Goal: Task Accomplishment & Management: Manage account settings

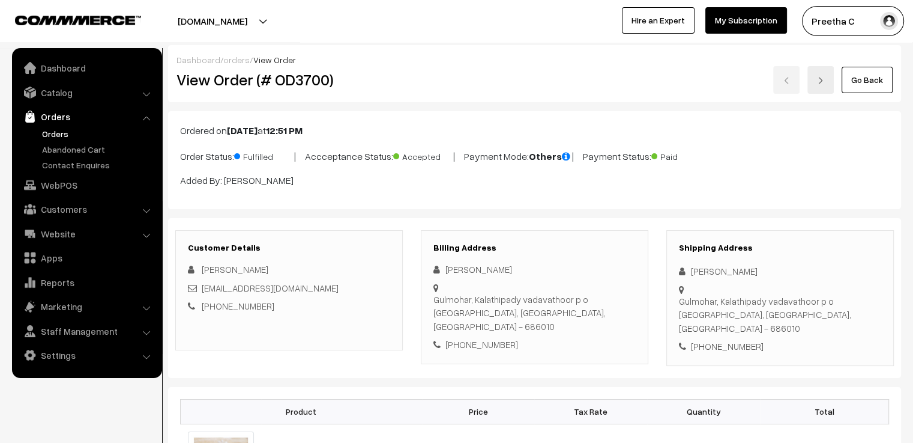
click at [871, 80] on link "Go Back" at bounding box center [867, 80] width 51 height 26
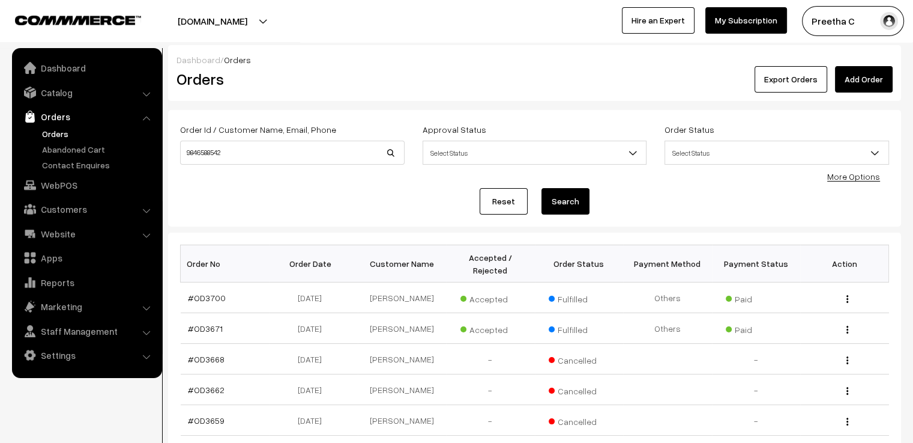
click at [522, 204] on link "Reset" at bounding box center [504, 201] width 48 height 26
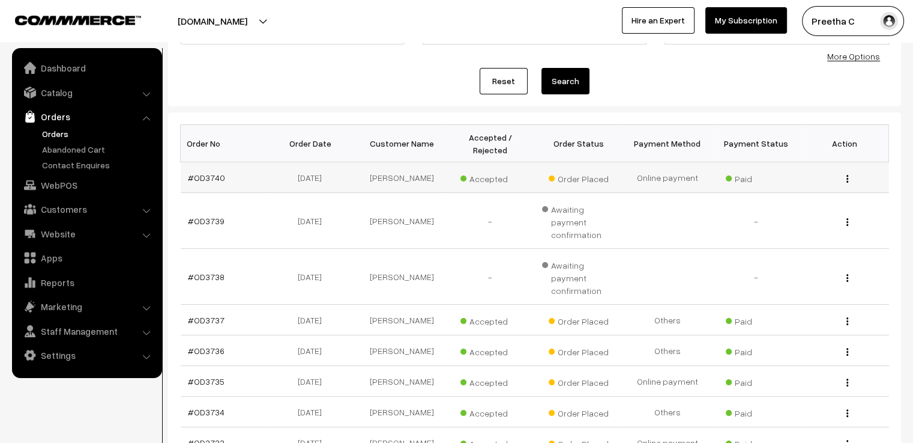
scroll to position [180, 0]
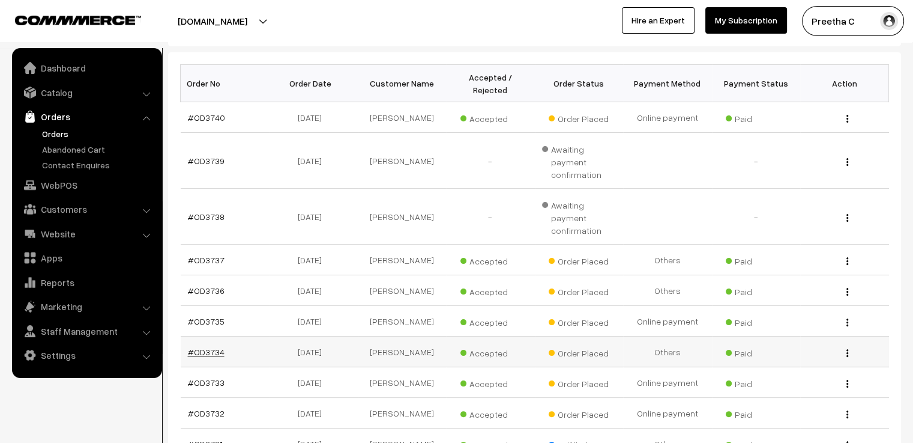
click at [221, 346] on link "#OD3734" at bounding box center [206, 351] width 37 height 10
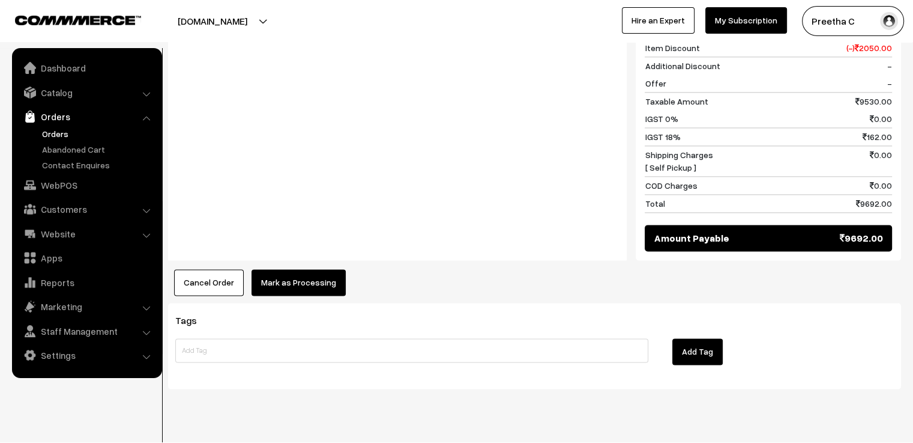
scroll to position [1627, 0]
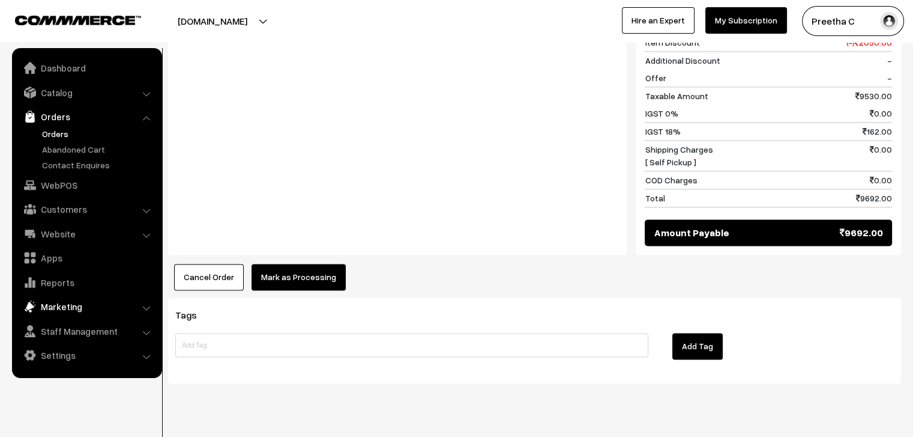
click at [73, 307] on link "Marketing" at bounding box center [86, 306] width 143 height 22
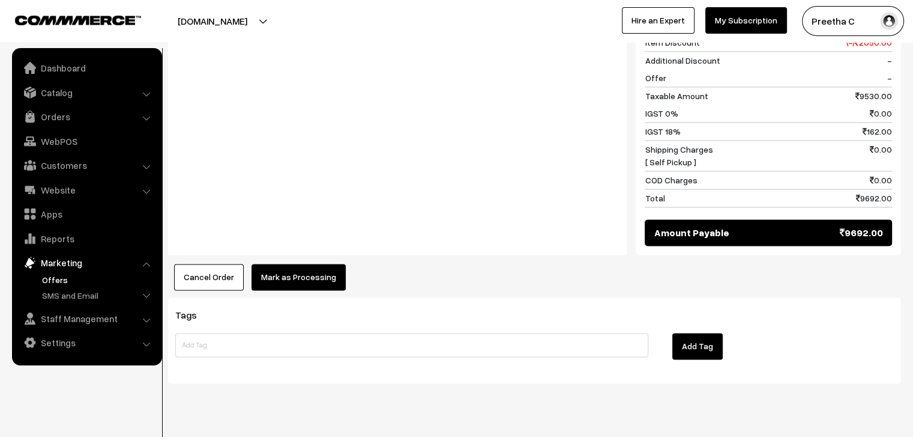
click at [62, 282] on link "Offers" at bounding box center [98, 279] width 119 height 13
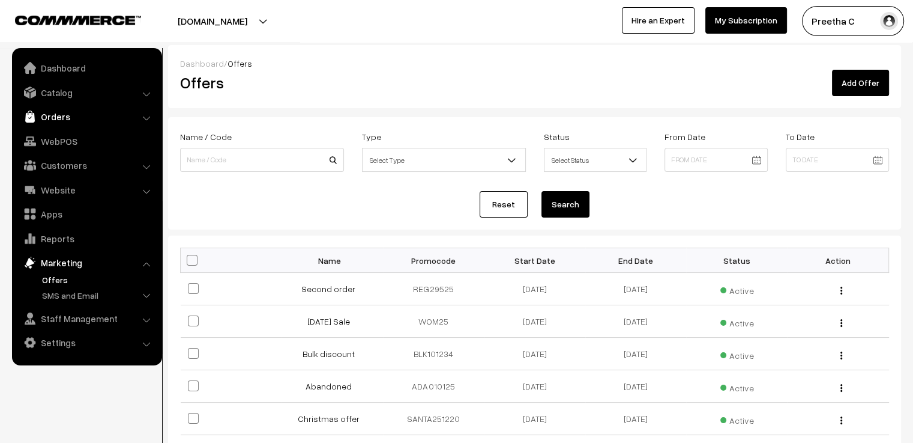
click at [80, 116] on link "Orders" at bounding box center [86, 117] width 143 height 22
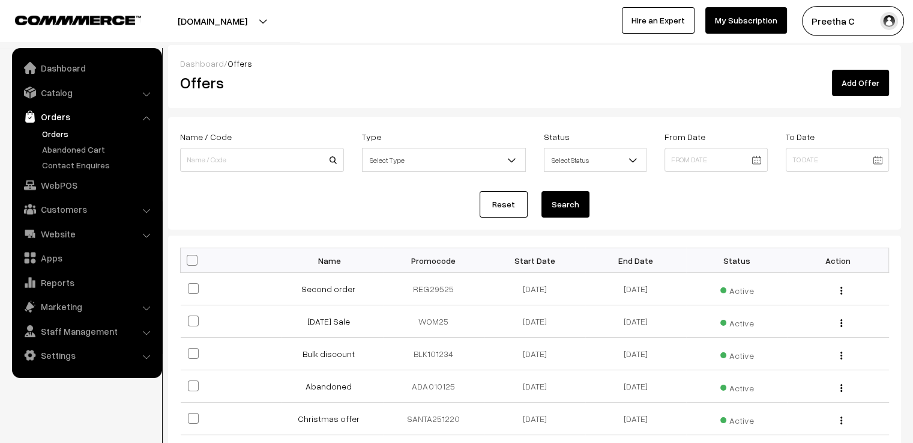
click at [67, 136] on link "Orders" at bounding box center [98, 133] width 119 height 13
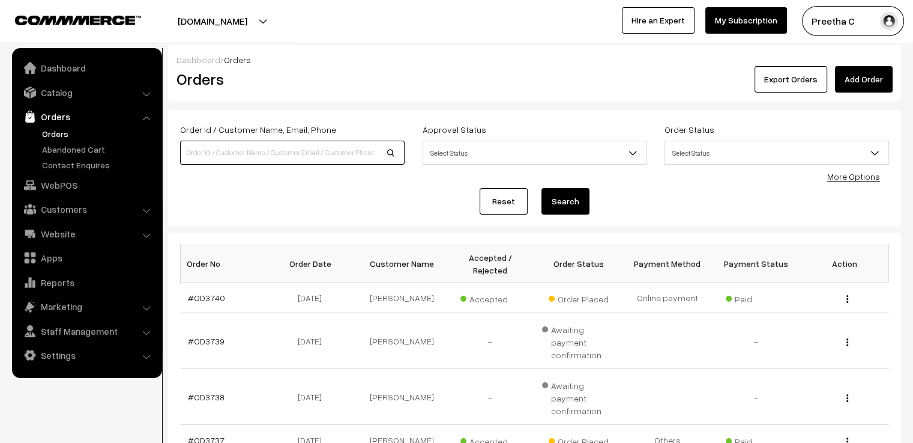
drag, startPoint x: 0, startPoint y: 0, endPoint x: 234, endPoint y: 156, distance: 280.6
click at [234, 156] on input at bounding box center [292, 153] width 225 height 24
type input "OD3697"
click at [542, 188] on button "Search" at bounding box center [566, 201] width 48 height 26
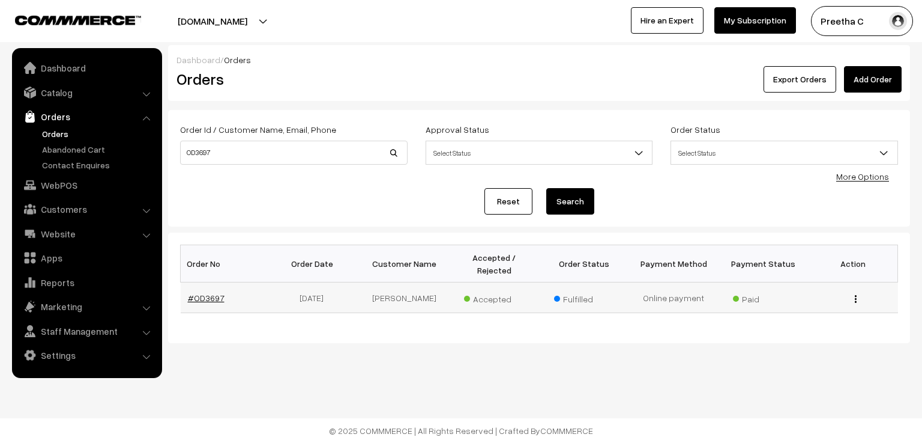
click at [200, 292] on link "#OD3697" at bounding box center [206, 297] width 37 height 10
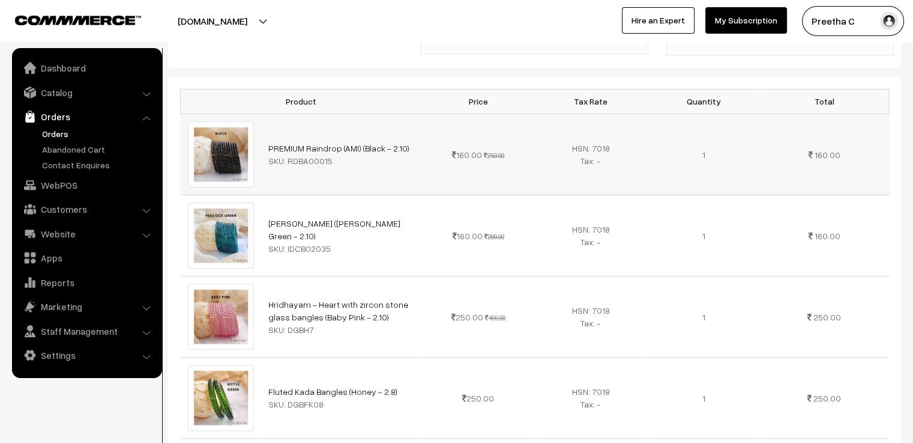
scroll to position [180, 0]
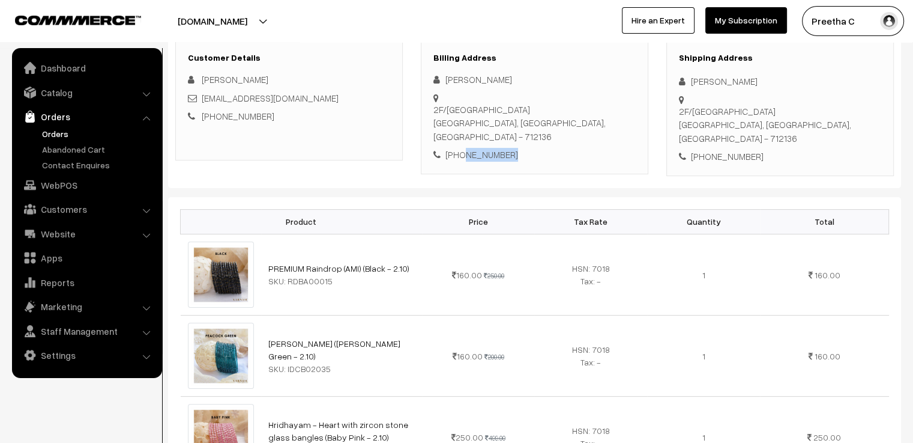
drag, startPoint x: 507, startPoint y: 131, endPoint x: 462, endPoint y: 132, distance: 45.7
click at [462, 148] on div "+91 9123379674" at bounding box center [535, 155] width 202 height 14
copy div "9123379674"
